Goal: Information Seeking & Learning: Learn about a topic

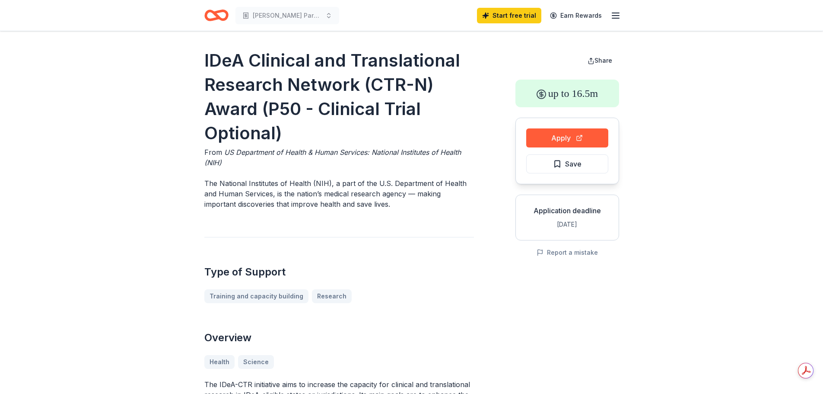
drag, startPoint x: 225, startPoint y: 201, endPoint x: 346, endPoint y: 207, distance: 121.6
click at [346, 207] on p "The National Institutes of Health (NIH), a part of the U.S. Department of Healt…" at bounding box center [339, 193] width 270 height 31
click at [219, 19] on icon "Home" at bounding box center [219, 15] width 13 height 9
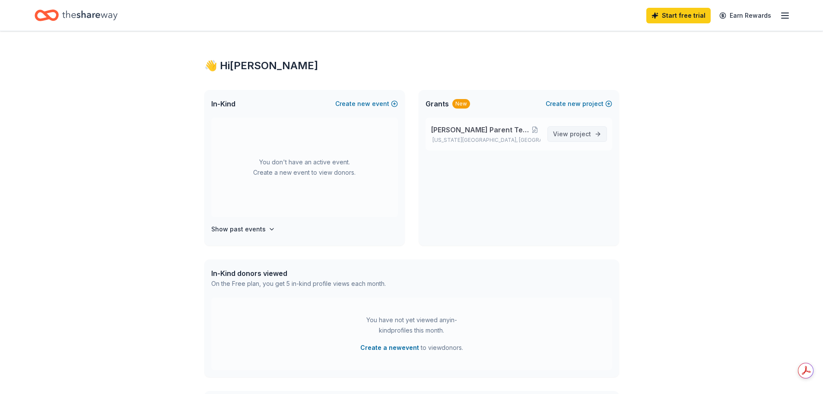
click at [578, 136] on span "project" at bounding box center [580, 133] width 21 height 7
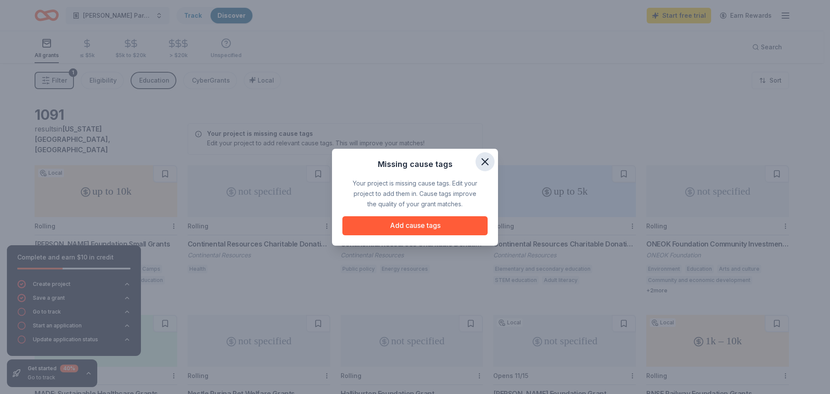
click at [488, 162] on icon "button" at bounding box center [485, 162] width 12 height 12
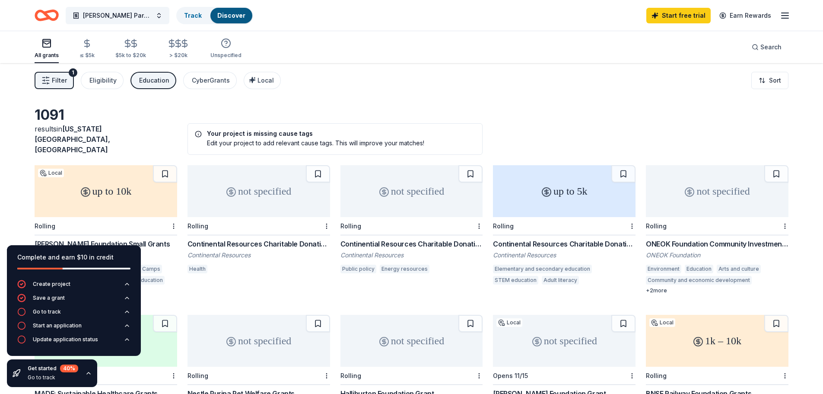
click at [522, 77] on div "Filter 1 Eligibility Education CyberGrants Local Sort" at bounding box center [411, 80] width 823 height 35
click at [89, 372] on icon "button" at bounding box center [88, 372] width 7 height 7
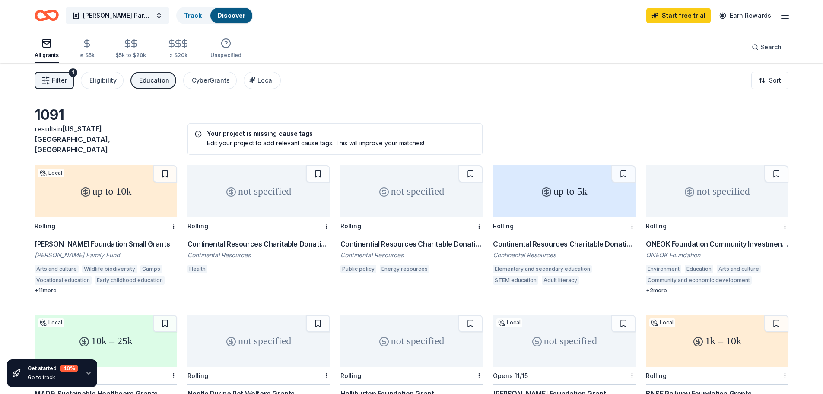
click at [22, 311] on div "1091 results in Oklahoma City, OK Your project is missing cause tags Edit your …" at bounding box center [411, 287] width 823 height 449
click at [60, 81] on span "Filter" at bounding box center [59, 80] width 15 height 10
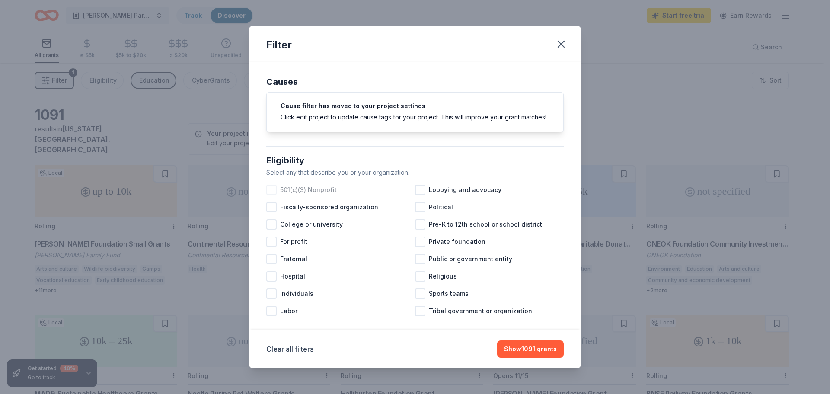
click at [274, 195] on div at bounding box center [271, 190] width 10 height 10
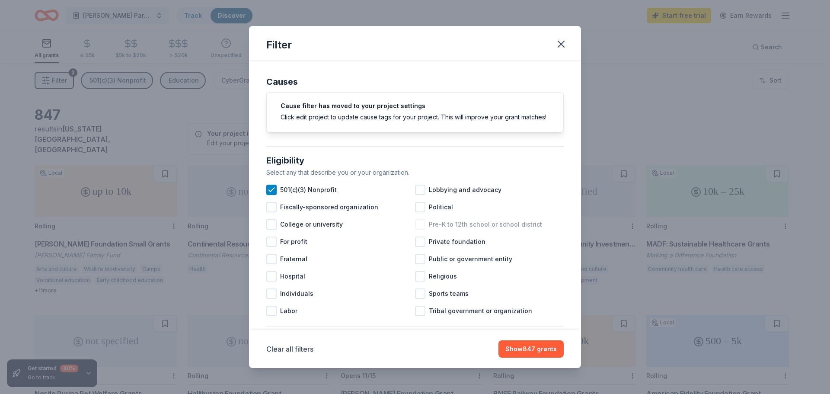
click at [418, 229] on div at bounding box center [420, 224] width 10 height 10
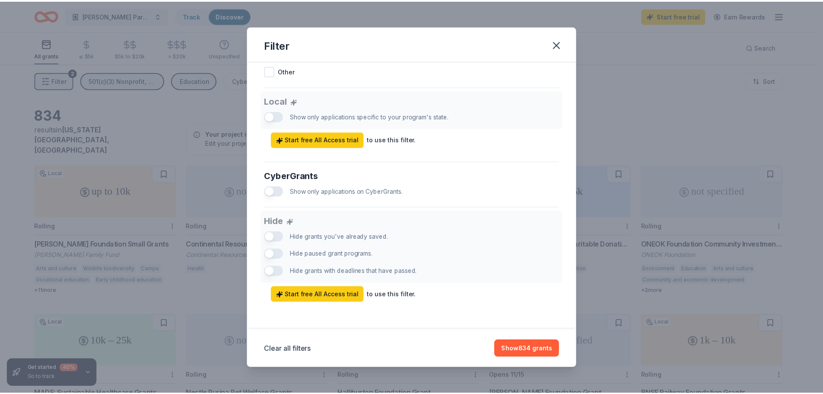
scroll to position [474, 0]
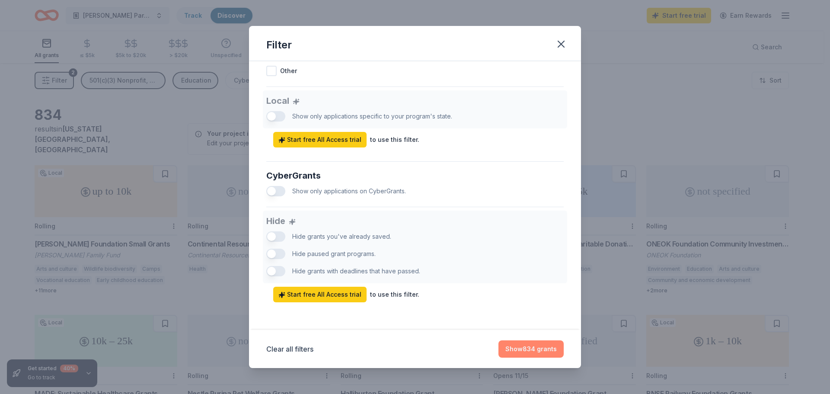
click at [530, 349] on button "Show 834 grants" at bounding box center [530, 348] width 65 height 17
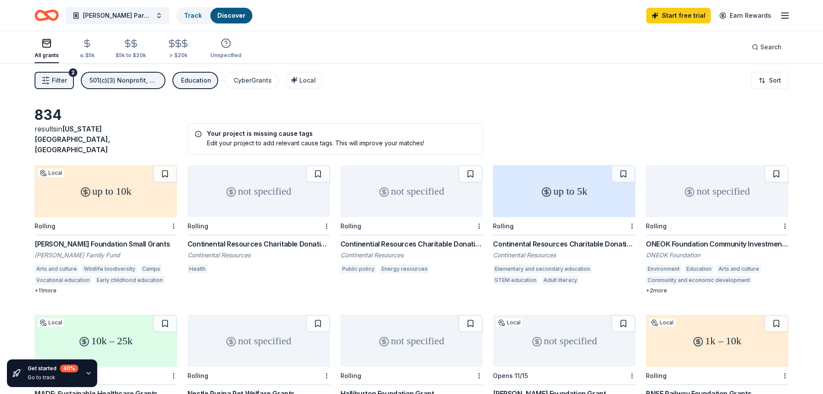
click at [262, 138] on div "Edit your project to add relevant cause tags. This will improve your matches!" at bounding box center [335, 142] width 281 height 9
click at [299, 81] on span "Local" at bounding box center [307, 79] width 16 height 7
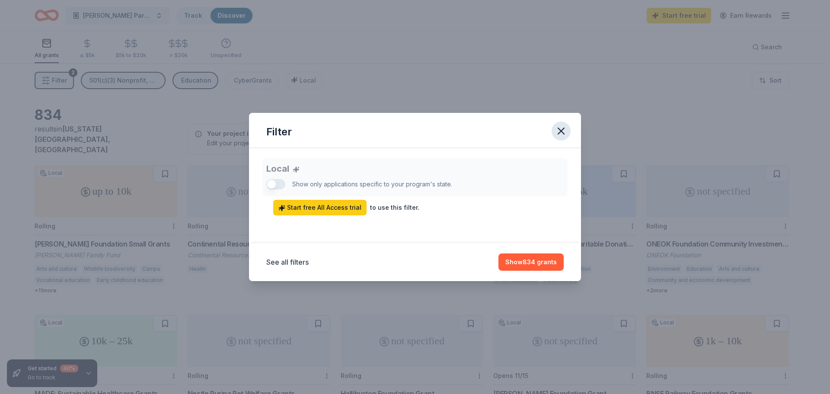
click at [563, 131] on icon "button" at bounding box center [561, 131] width 12 height 12
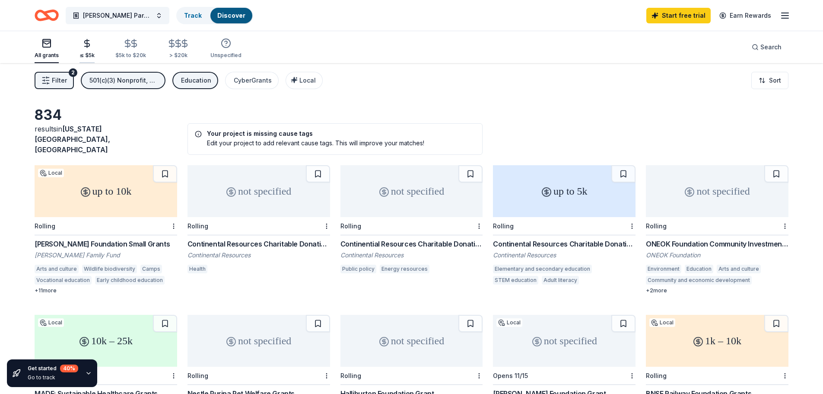
click at [83, 48] on icon "button" at bounding box center [87, 43] width 10 height 10
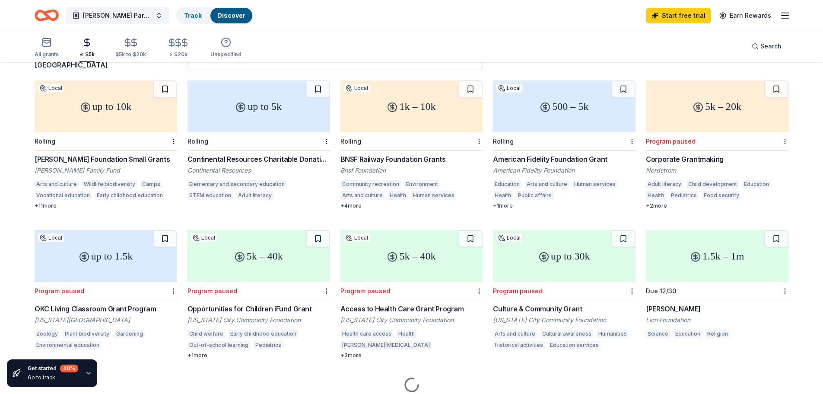
scroll to position [86, 0]
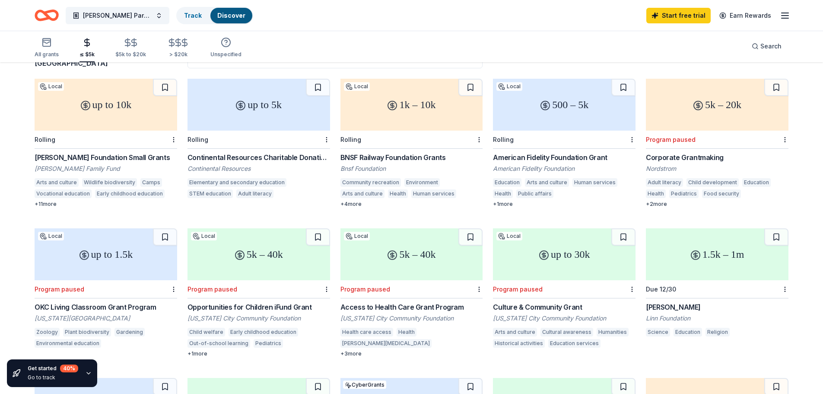
click at [78, 302] on div "OKC Living Classroom Grant Program" at bounding box center [106, 307] width 143 height 10
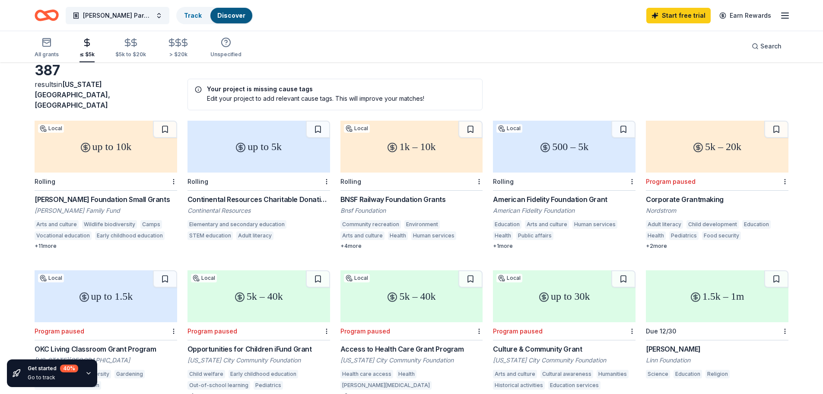
scroll to position [0, 0]
